Goal: Information Seeking & Learning: Compare options

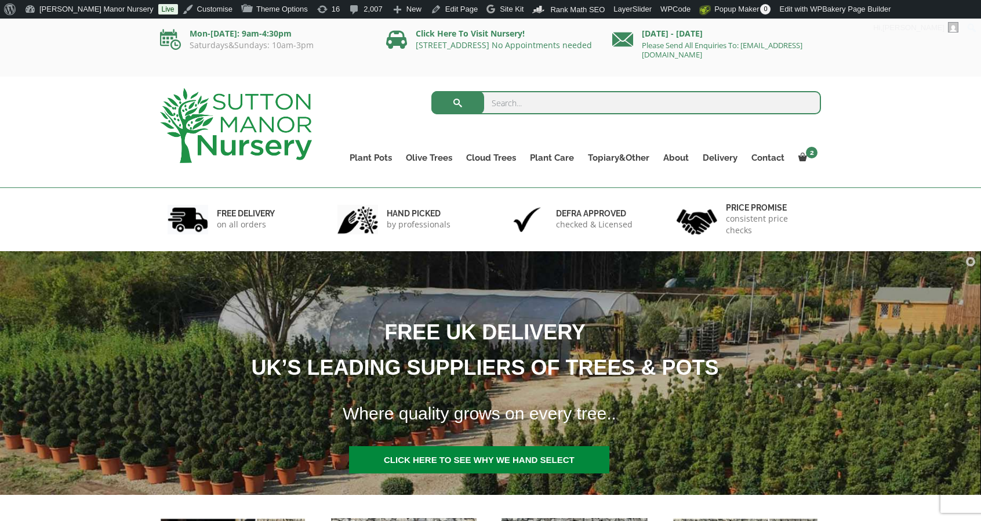
click at [511, 103] on input "search" at bounding box center [626, 102] width 390 height 23
type input "J345"
click at [431, 91] on button "submit" at bounding box center [457, 102] width 53 height 23
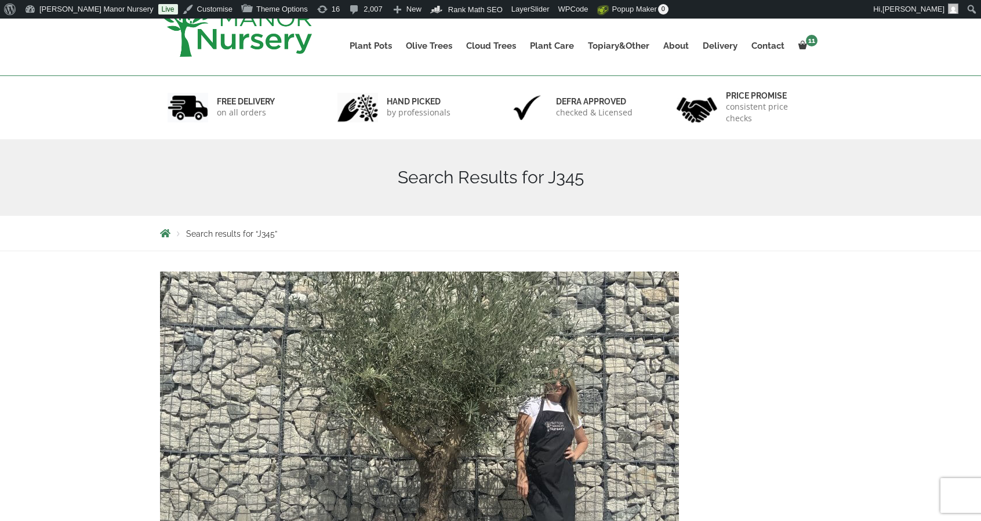
scroll to position [232, 0]
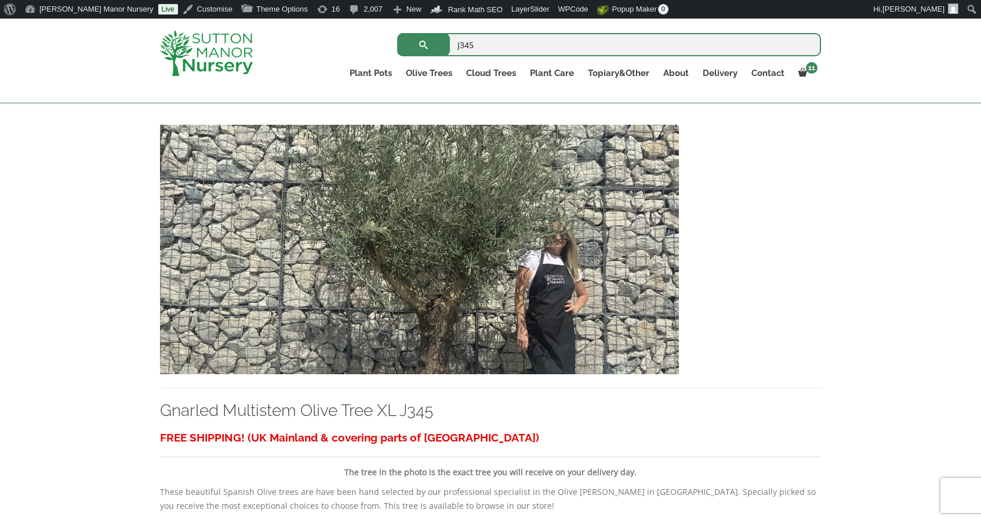
click at [495, 328] on img at bounding box center [419, 249] width 519 height 249
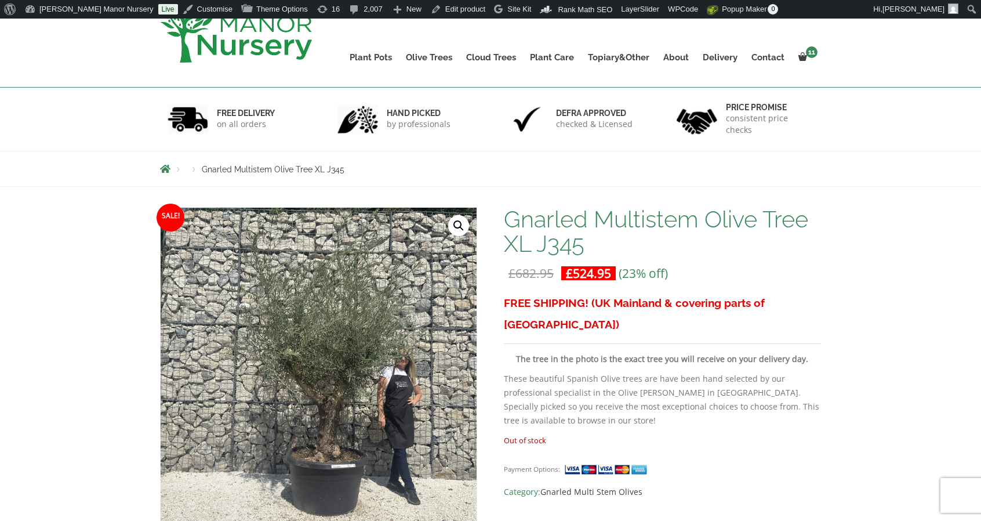
scroll to position [174, 0]
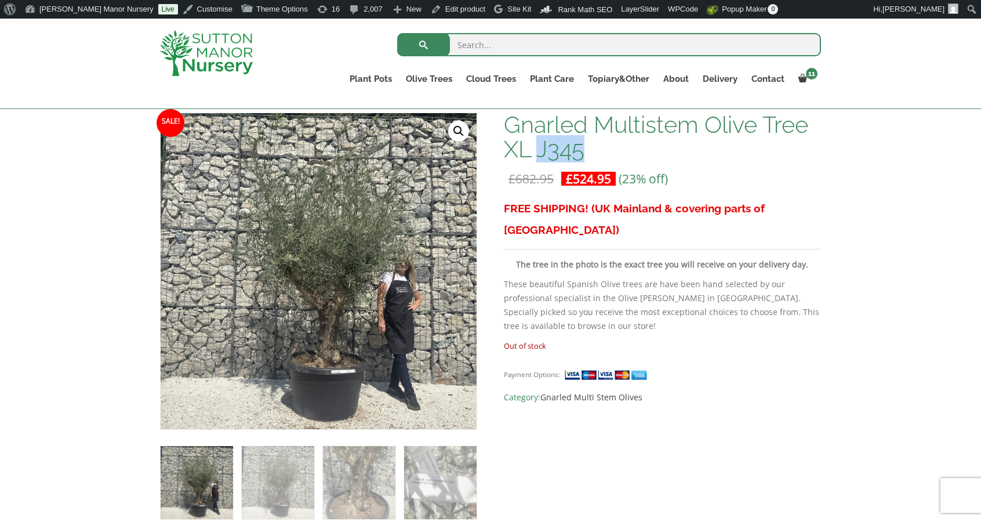
drag, startPoint x: 591, startPoint y: 150, endPoint x: 534, endPoint y: 156, distance: 57.1
click at [534, 156] on h1 "Gnarled Multistem Olive Tree XL J345" at bounding box center [662, 136] width 317 height 49
copy h1 "J345"
click at [512, 50] on input "search" at bounding box center [609, 44] width 424 height 23
type input "can tho wabi"
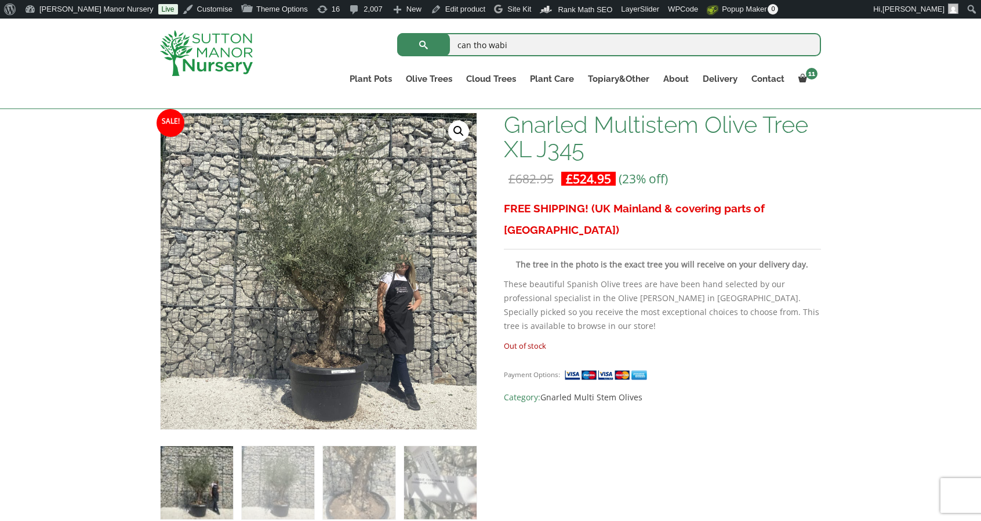
click at [397, 33] on button "submit" at bounding box center [423, 44] width 53 height 23
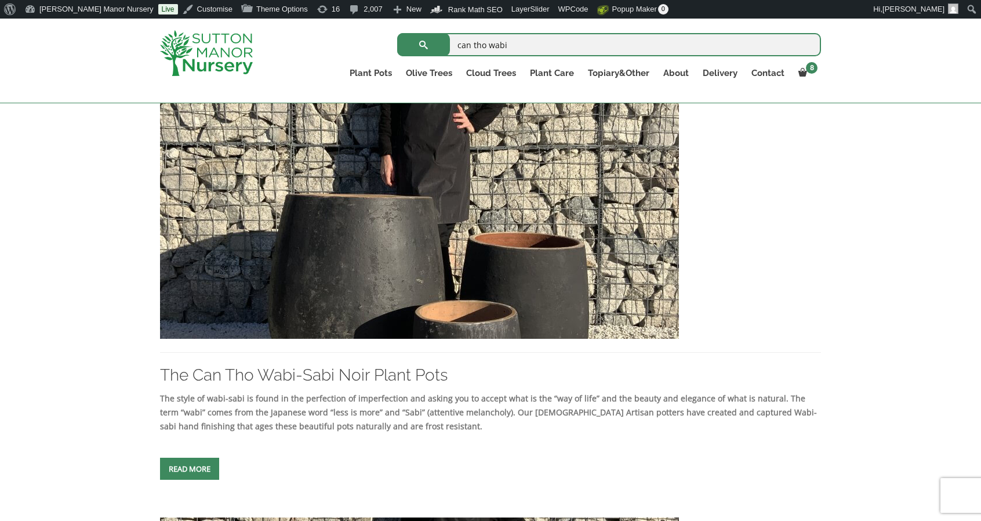
scroll to position [267, 0]
click at [221, 75] on img at bounding box center [206, 53] width 93 height 46
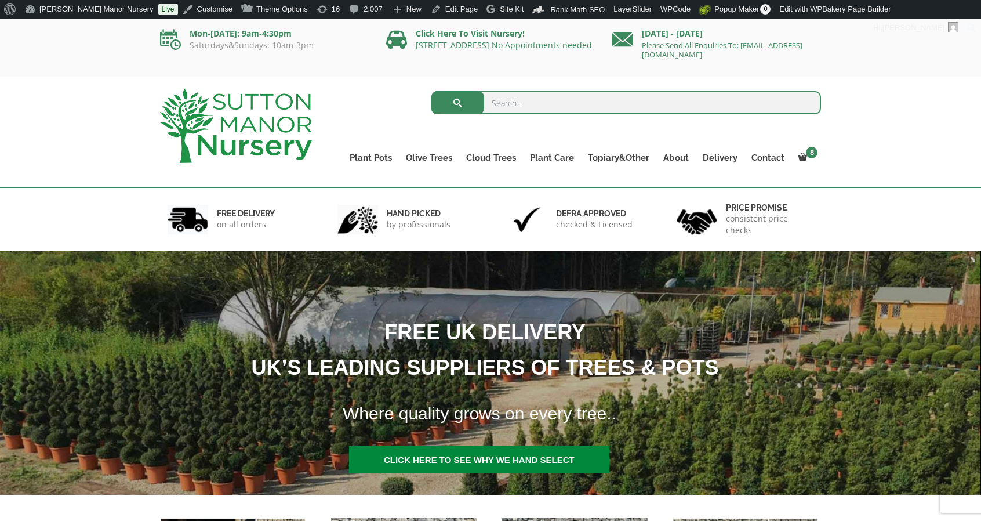
click at [512, 101] on input "search" at bounding box center [626, 102] width 390 height 23
type input "mekong"
click at [431, 91] on button "submit" at bounding box center [457, 102] width 53 height 23
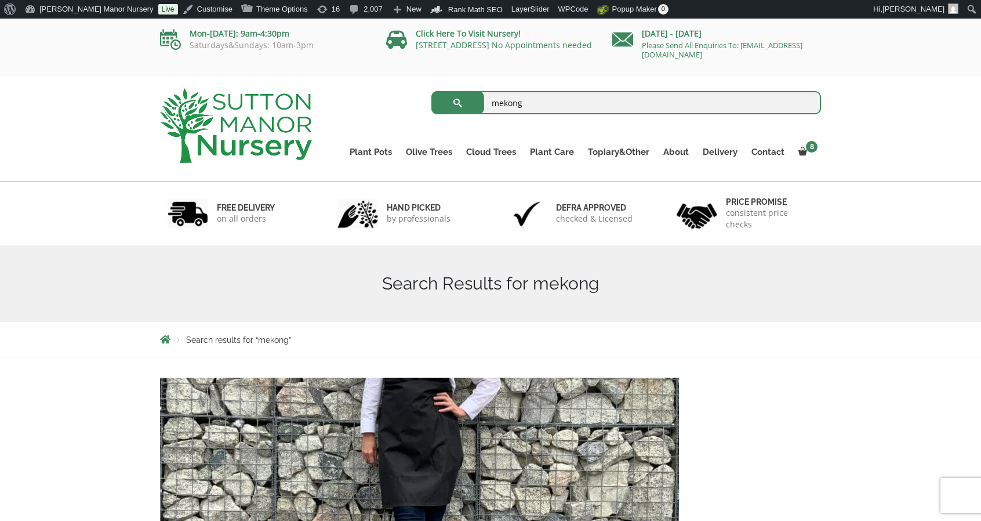
click at [272, 125] on img at bounding box center [236, 125] width 152 height 75
click at [257, 107] on img at bounding box center [236, 125] width 152 height 75
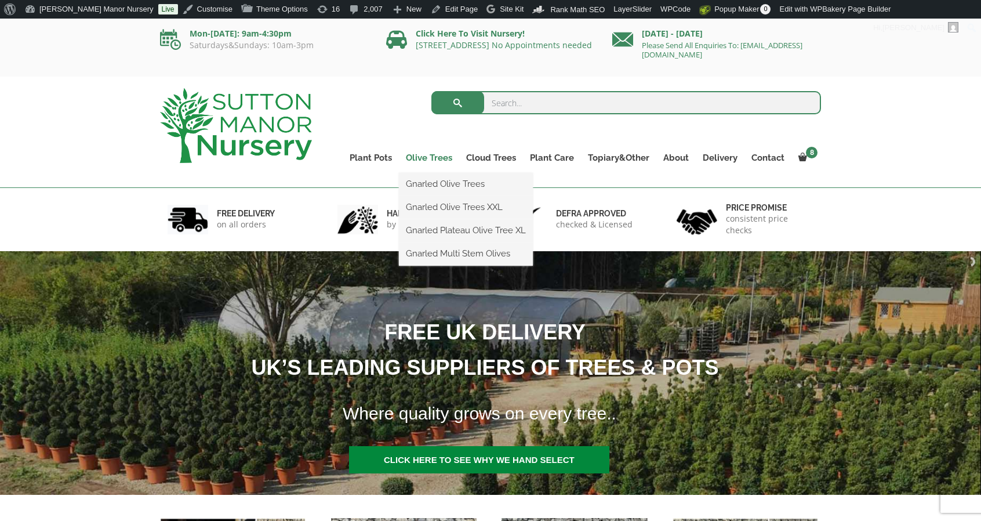
click at [432, 158] on link "Olive Trees" at bounding box center [429, 158] width 60 height 16
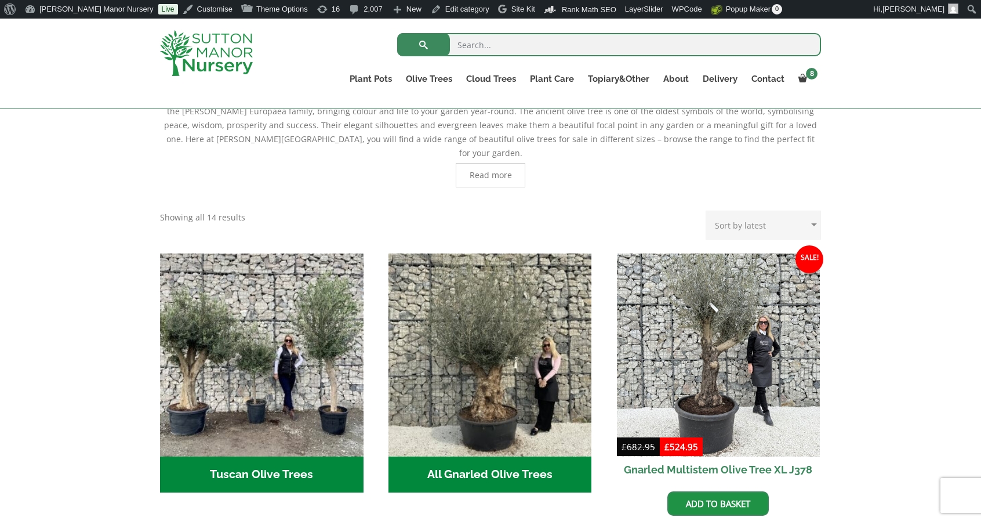
scroll to position [287, 0]
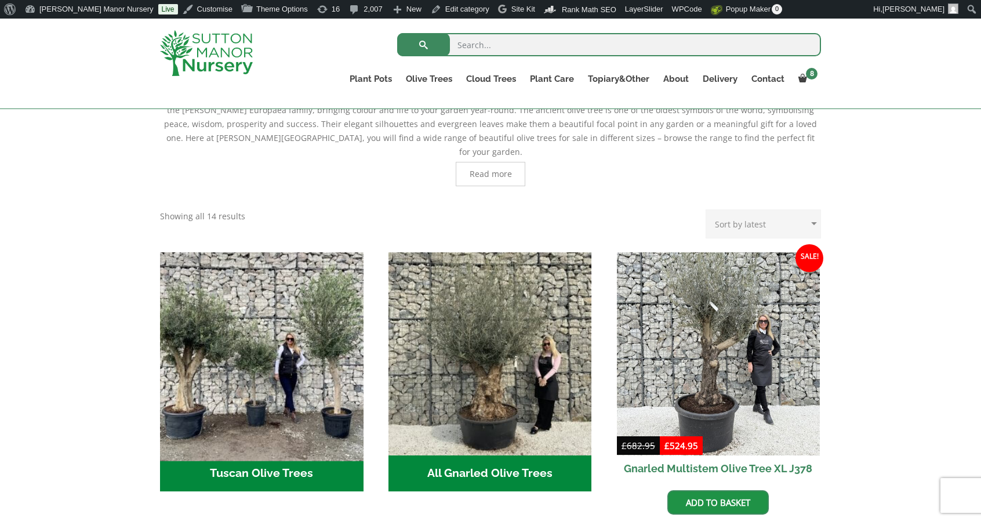
click at [269, 385] on img "Visit product category Tuscan Olive Trees" at bounding box center [261, 353] width 213 height 213
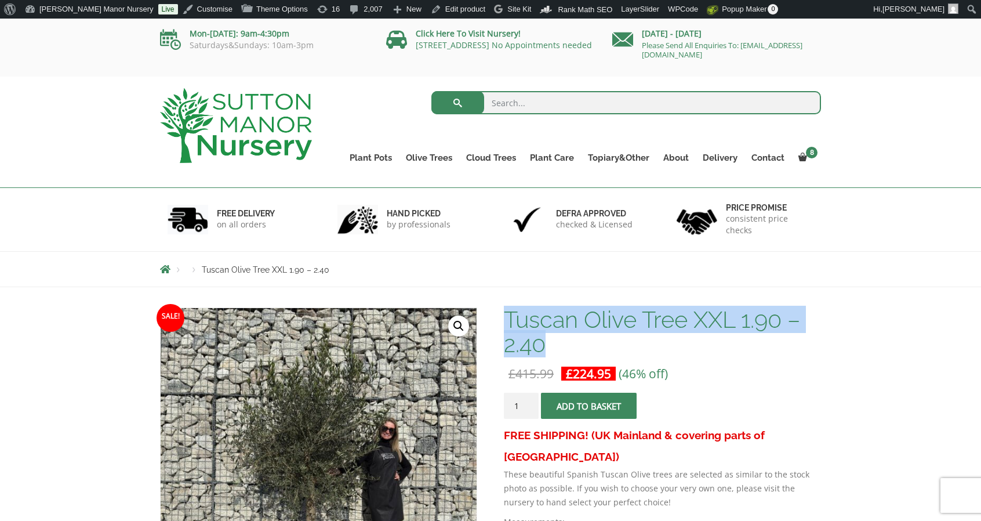
drag, startPoint x: 552, startPoint y: 346, endPoint x: 509, endPoint y: 317, distance: 51.8
click at [509, 317] on h1 "Tuscan Olive Tree XXL 1.90 – 2.40" at bounding box center [662, 331] width 317 height 49
copy h1 "Tuscan Olive Tree XXL 1.90 – 2.40"
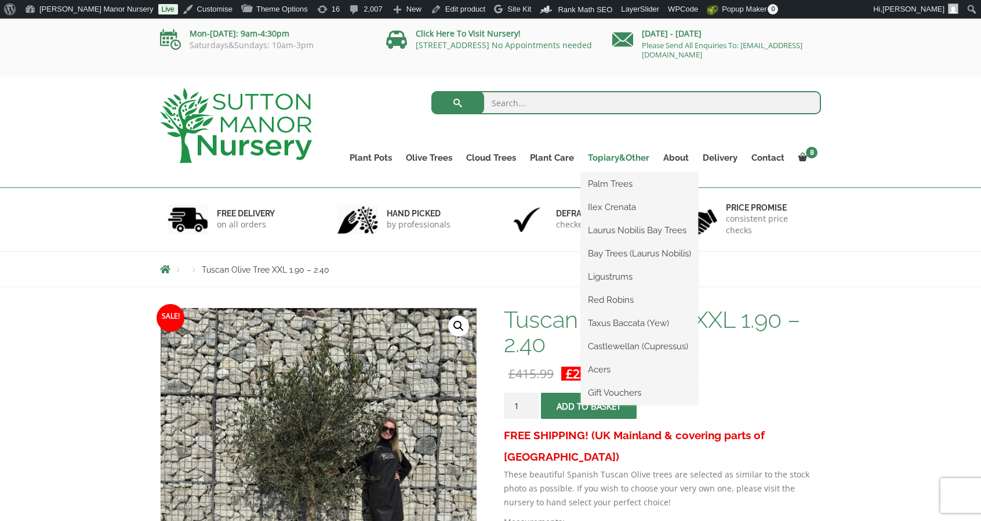
click at [609, 155] on link "Topiary&Other" at bounding box center [618, 158] width 75 height 16
click at [606, 301] on link "Red Robins" at bounding box center [639, 299] width 117 height 17
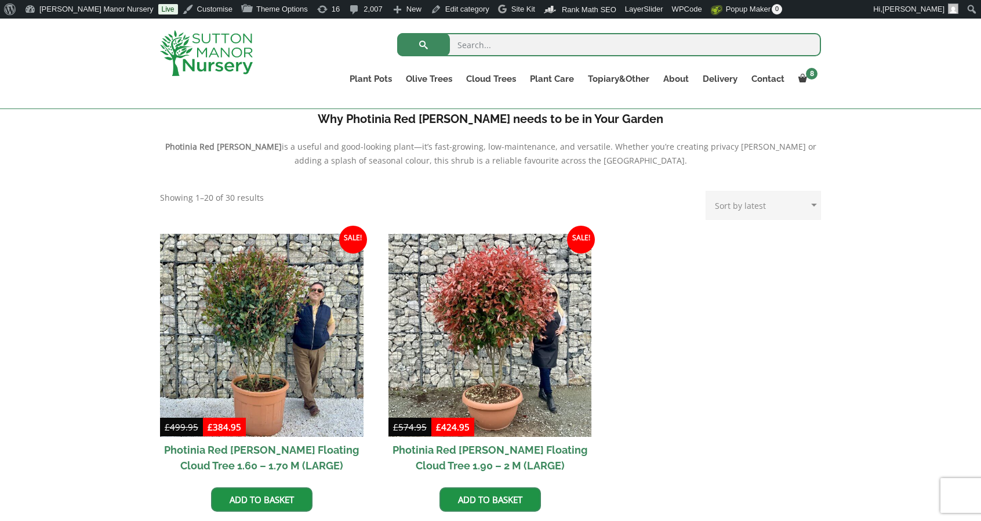
scroll to position [382, 0]
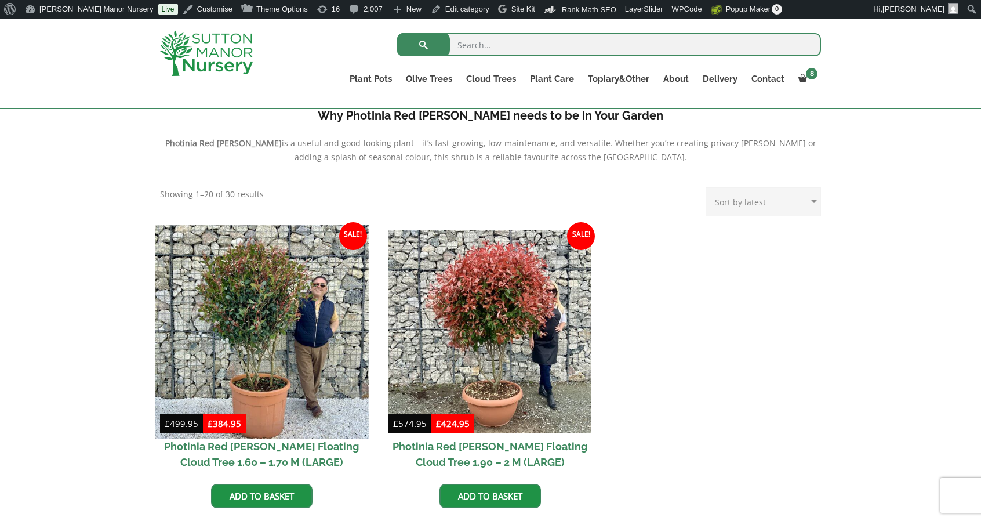
click at [354, 333] on img at bounding box center [261, 331] width 213 height 213
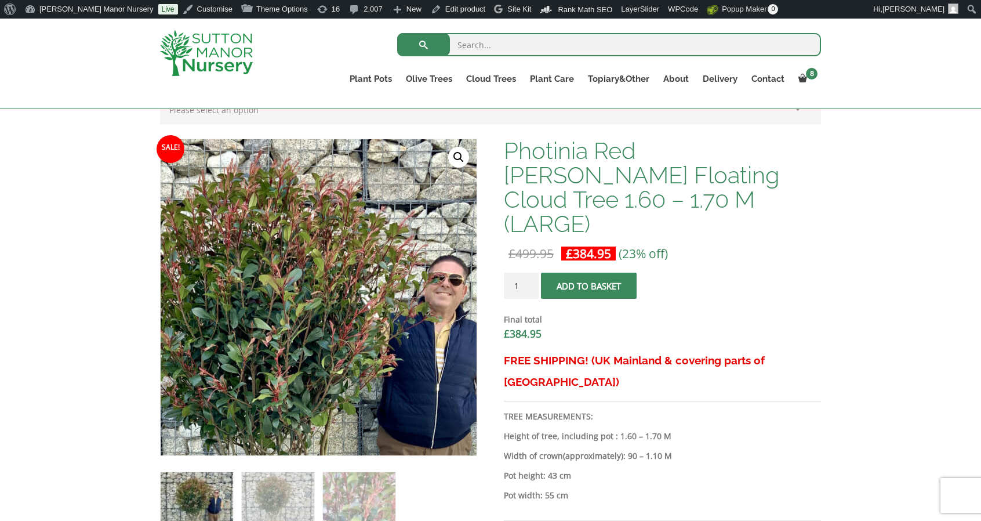
scroll to position [333, 0]
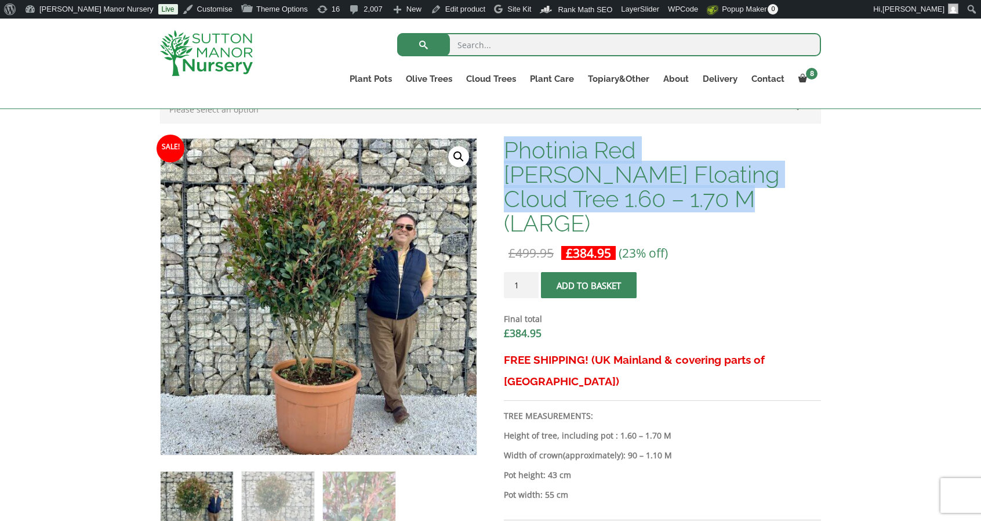
drag, startPoint x: 604, startPoint y: 198, endPoint x: 507, endPoint y: 151, distance: 108.1
click at [507, 151] on h1 "Photinia Red Robin Floating Cloud Tree 1.60 – 1.70 M (LARGE)" at bounding box center [662, 186] width 317 height 97
copy h1 "Photinia Red Robin Floating Cloud Tree 1.60 – 1.70 M (LARGE)"
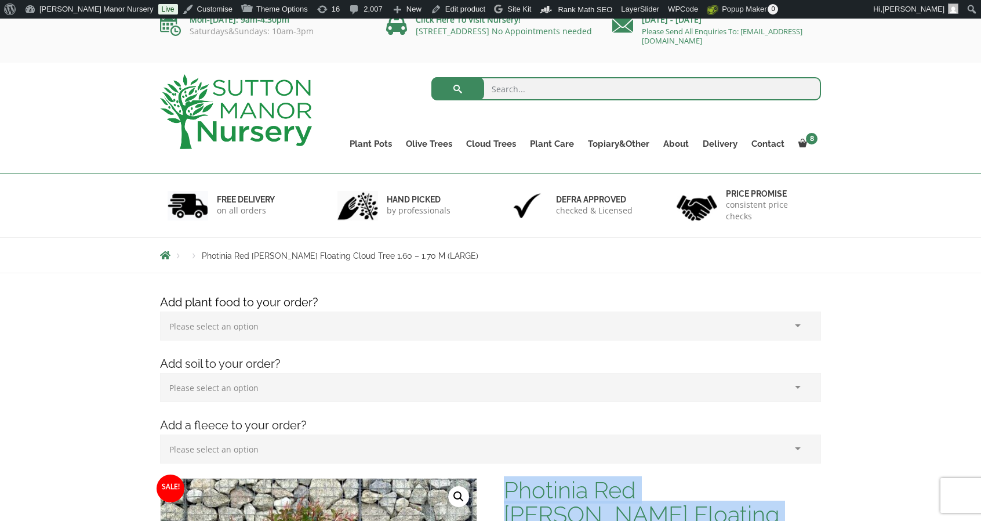
scroll to position [0, 0]
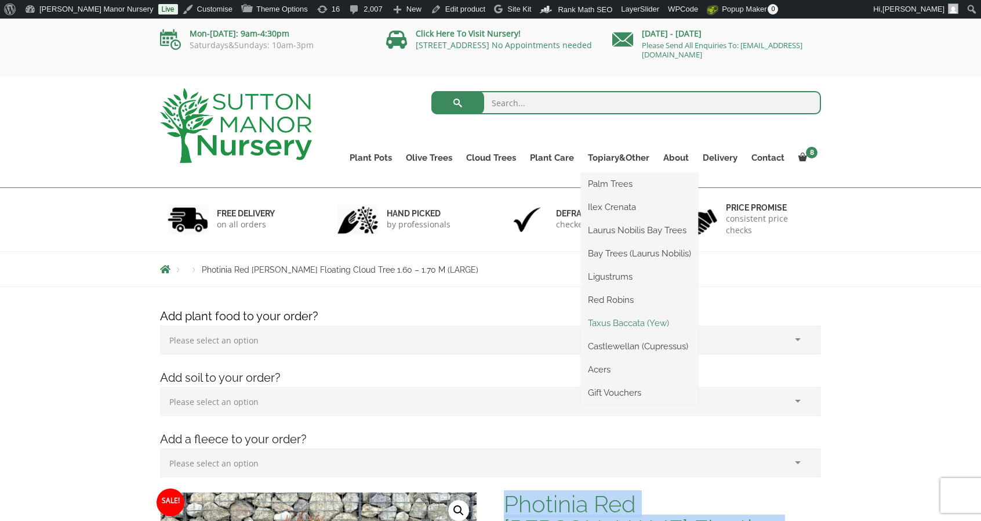
click at [617, 322] on link "Taxus Baccata (Yew)" at bounding box center [639, 322] width 117 height 17
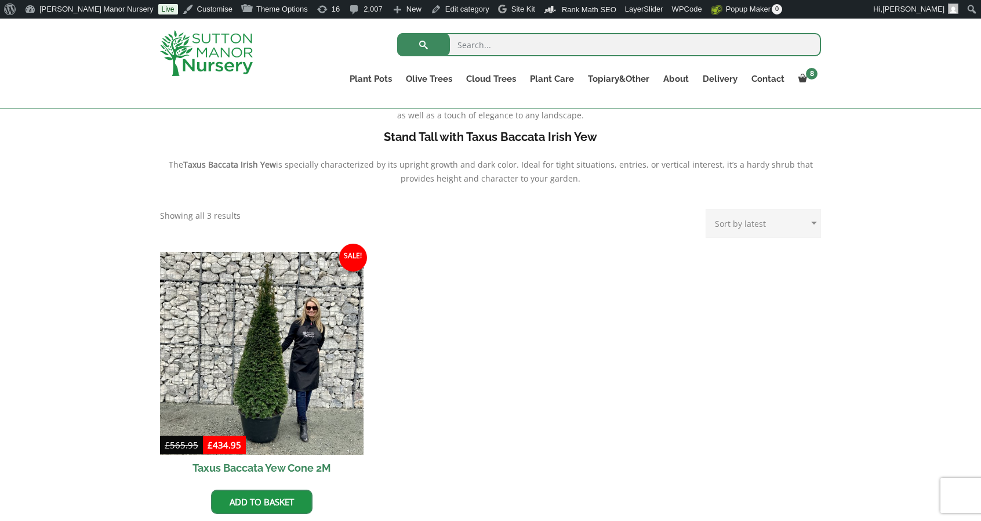
scroll to position [361, 0]
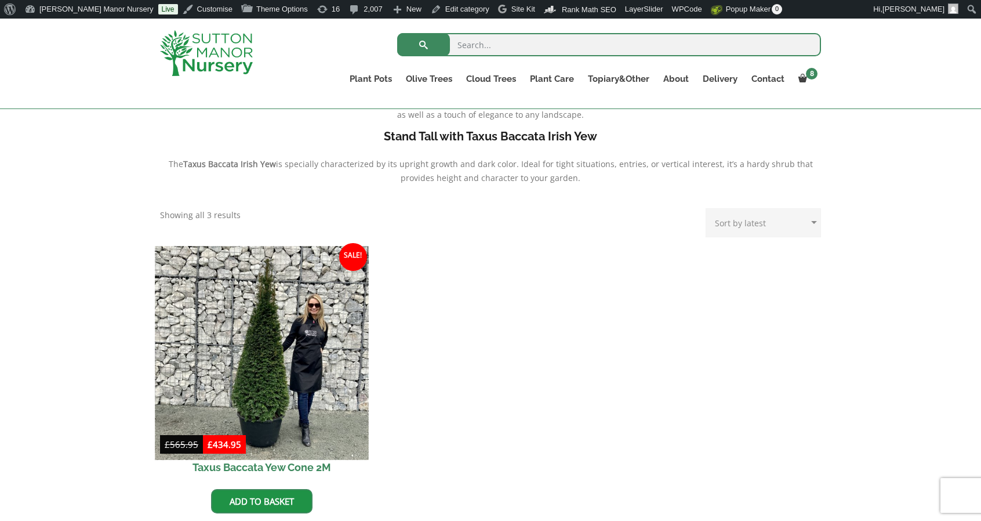
click at [306, 326] on img at bounding box center [261, 352] width 213 height 213
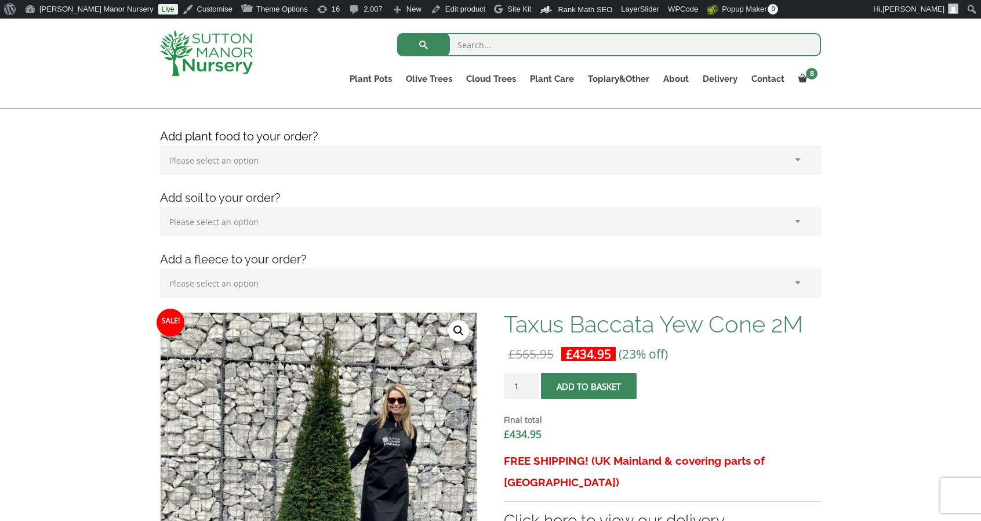
scroll to position [160, 0]
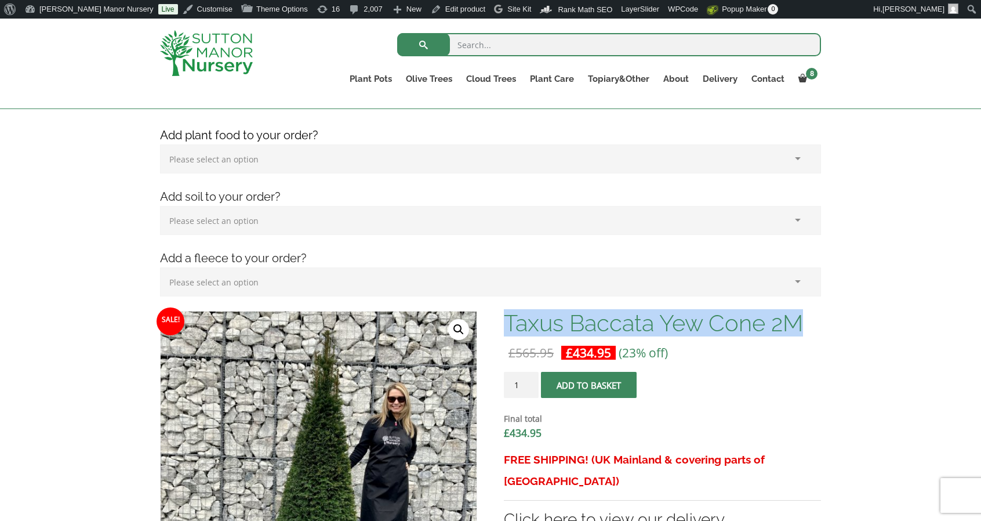
drag, startPoint x: 802, startPoint y: 324, endPoint x: 508, endPoint y: 314, distance: 294.7
click at [508, 314] on h1 "Taxus Baccata Yew Cone 2M" at bounding box center [662, 323] width 317 height 24
copy h1 "Taxus Baccata Yew Cone 2M"
